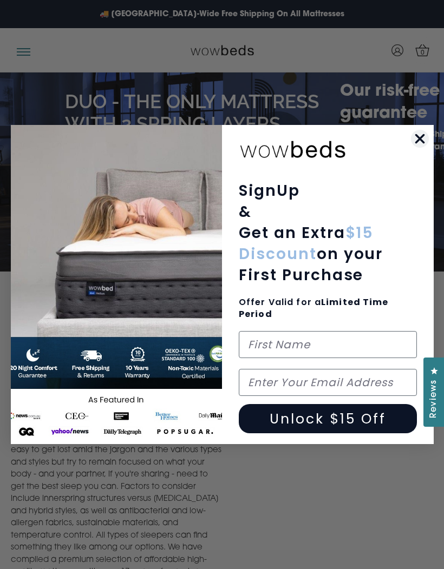
click at [419, 137] on icon "Close dialog" at bounding box center [419, 139] width 8 height 8
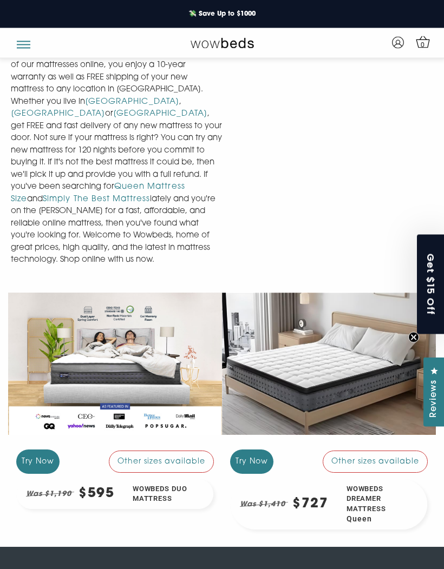
scroll to position [974, 0]
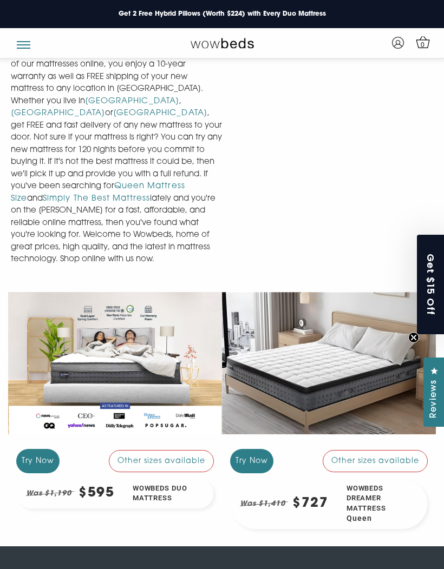
click at [111, 318] on div at bounding box center [115, 363] width 214 height 160
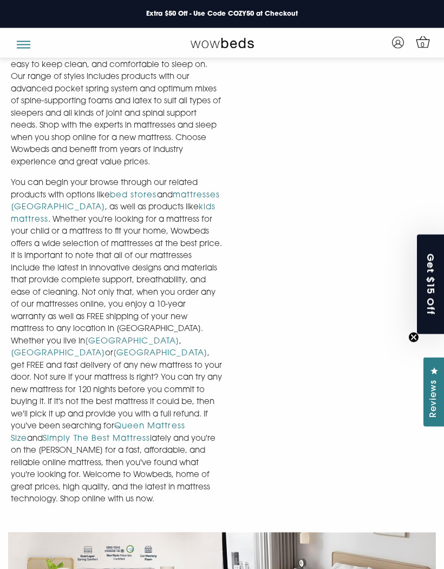
scroll to position [722, 0]
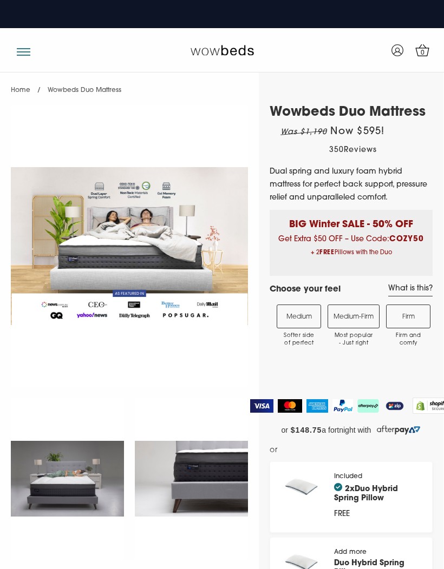
select select "Medium-Firm"
select select "Queen"
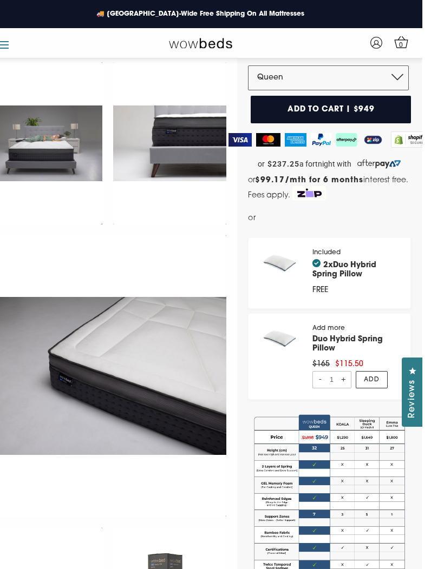
scroll to position [315, 0]
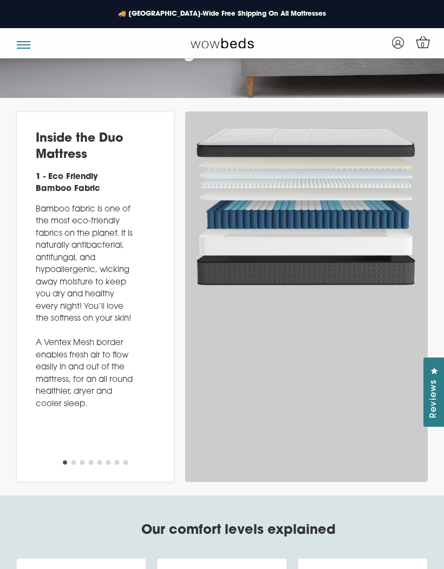
scroll to position [3231, 0]
